Goal: Task Accomplishment & Management: Manage account settings

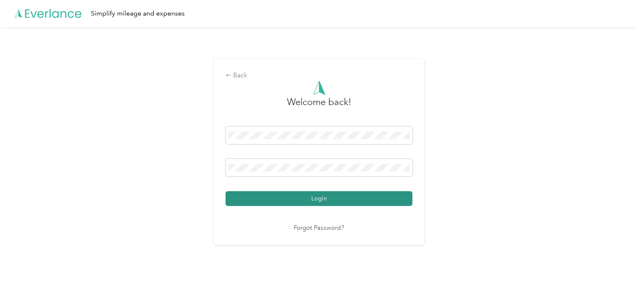
click at [349, 202] on button "Login" at bounding box center [318, 198] width 187 height 15
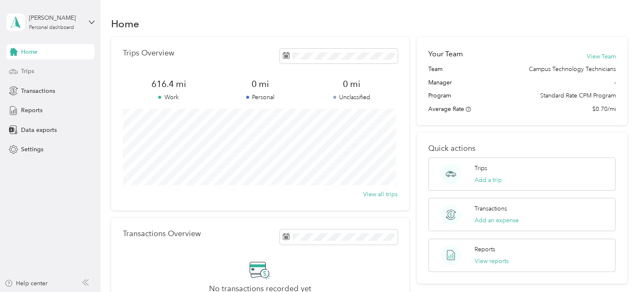
click at [48, 75] on div "Trips" at bounding box center [50, 71] width 88 height 15
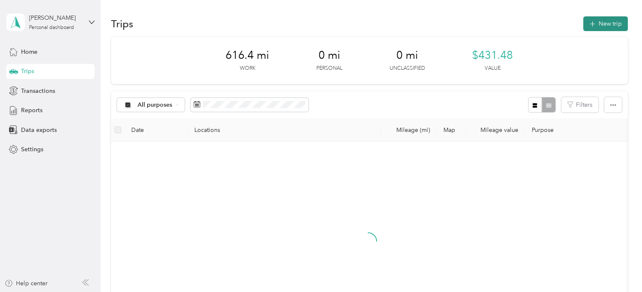
click at [605, 22] on button "New trip" at bounding box center [605, 23] width 45 height 15
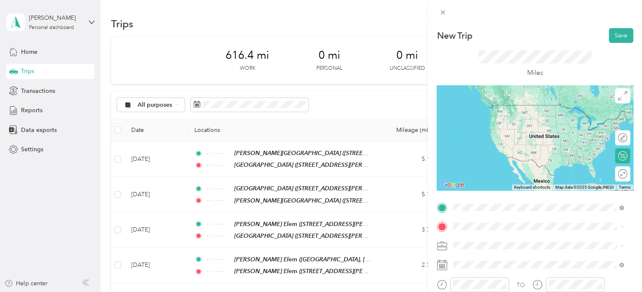
click at [547, 106] on strong "Pike Middle School" at bounding box center [529, 110] width 63 height 8
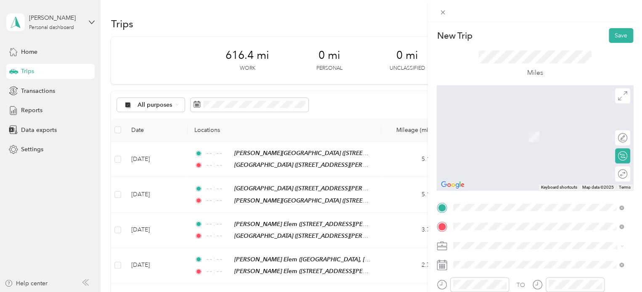
click at [528, 137] on span "Blackhorse Trail, 76247, Fort Worth, Texas, United States" at bounding box center [517, 144] width 96 height 16
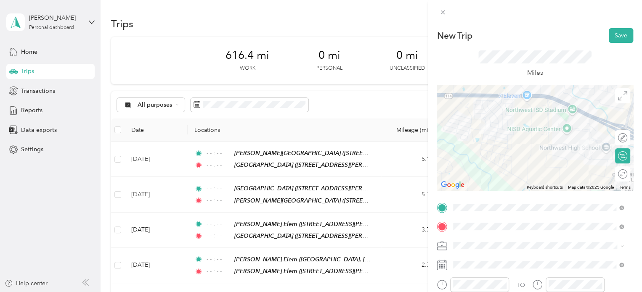
scroll to position [84, 0]
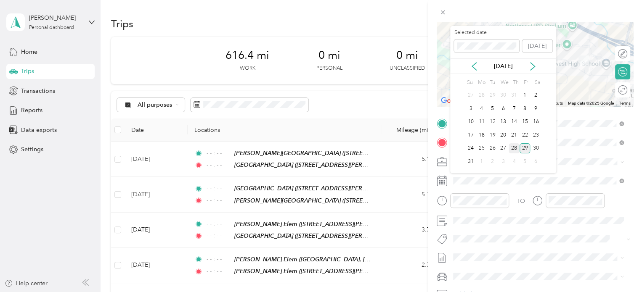
click at [516, 148] on div "28" at bounding box center [513, 148] width 11 height 11
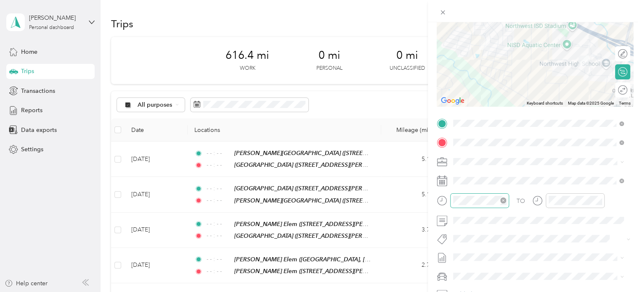
click at [502, 200] on icon "close-circle" at bounding box center [503, 201] width 6 height 6
click at [597, 200] on icon "close-circle" at bounding box center [598, 201] width 6 height 6
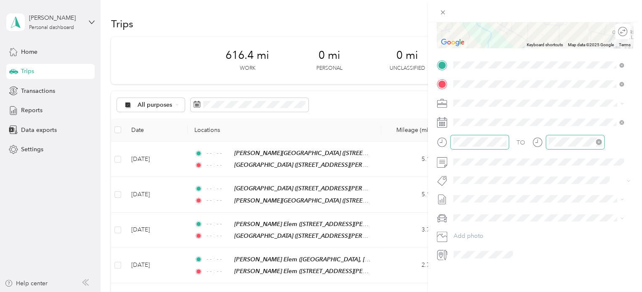
scroll to position [0, 0]
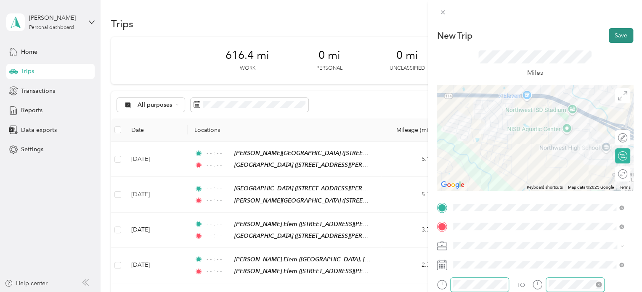
click at [613, 41] on button "Save" at bounding box center [620, 35] width 24 height 15
